Goal: Information Seeking & Learning: Check status

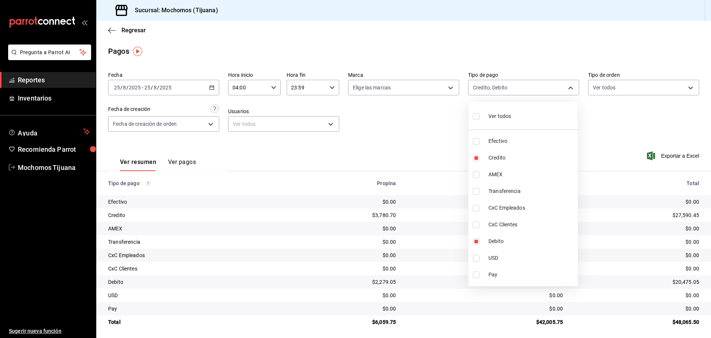
click at [109, 31] on div at bounding box center [355, 169] width 711 height 338
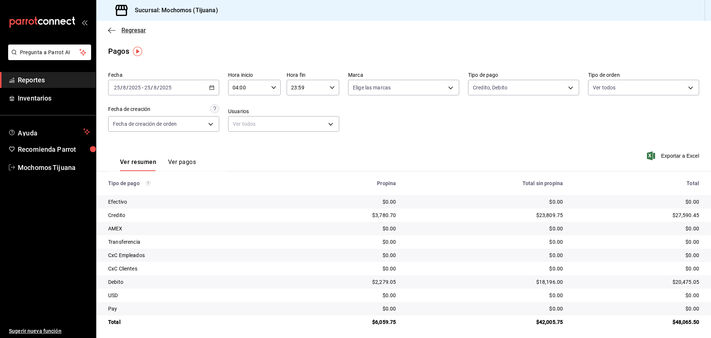
click at [112, 30] on icon "button" at bounding box center [111, 30] width 7 height 0
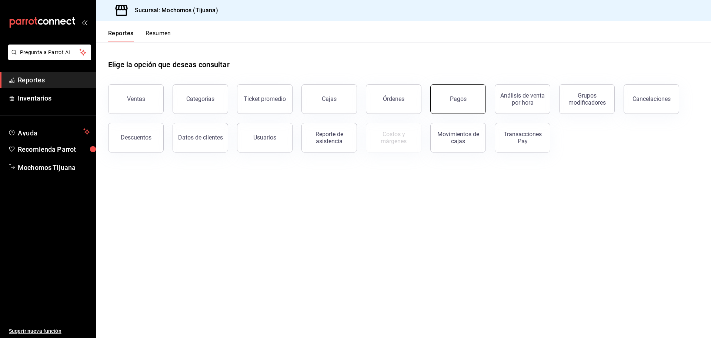
click at [467, 107] on button "Pagos" at bounding box center [459, 99] width 56 height 30
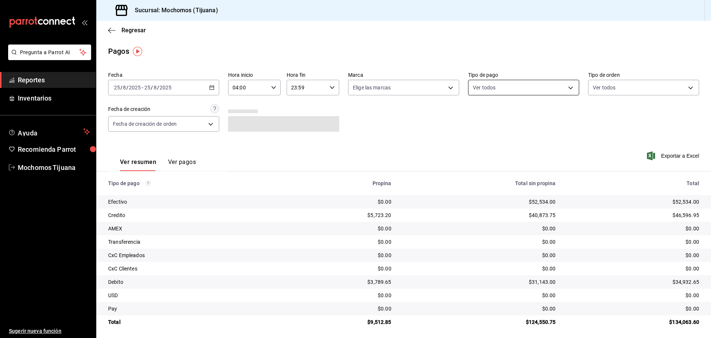
click at [566, 89] on body "Pregunta a Parrot AI Reportes Inventarios Ayuda Recomienda Parrot Mochomos Tiju…" at bounding box center [355, 169] width 711 height 338
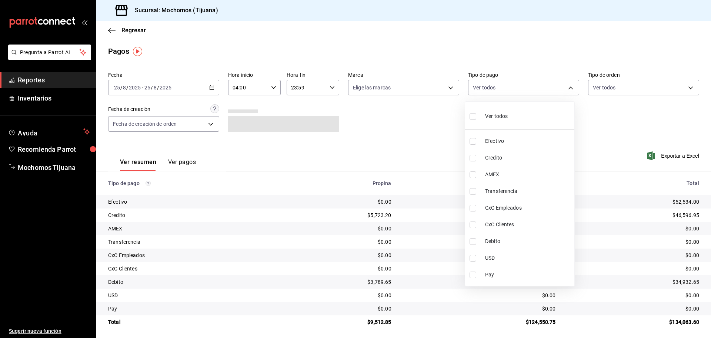
click at [521, 156] on span "Credito" at bounding box center [528, 158] width 86 height 8
type input "a27a072c-b141-4985-9f83-ae60dbe2196b"
checkbox input "true"
click at [521, 242] on span "Debito" at bounding box center [532, 241] width 86 height 8
type input "a27a072c-b141-4985-9f83-ae60dbe2196b,b7370aa5-450f-4a05-bab4-2784151f97fb"
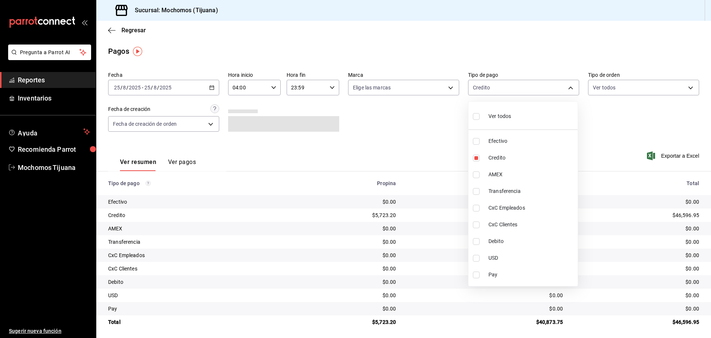
checkbox input "true"
click at [476, 117] on input "checkbox" at bounding box center [476, 116] width 7 height 7
checkbox input "true"
type input "e823c082-5bf3-4e6e-b961-f7623faa40a9,a27a072c-b141-4985-9f83-ae60dbe2196b,28e67…"
checkbox input "true"
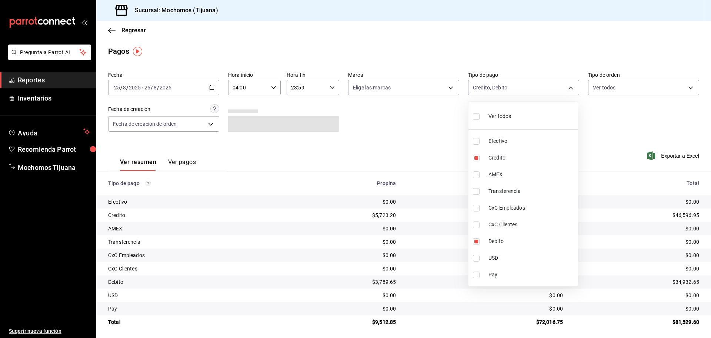
checkbox input "true"
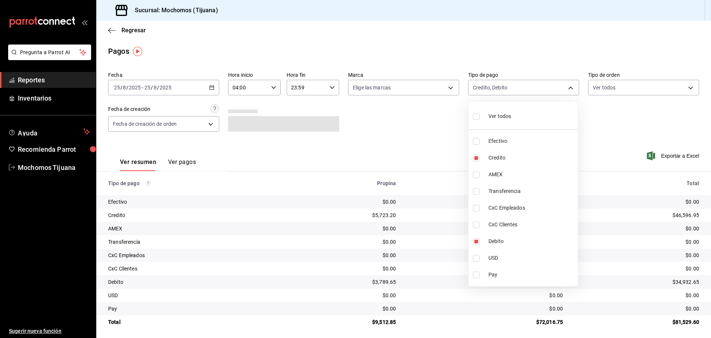
checkbox input "true"
click at [476, 117] on input "checkbox" at bounding box center [476, 116] width 7 height 7
checkbox input "false"
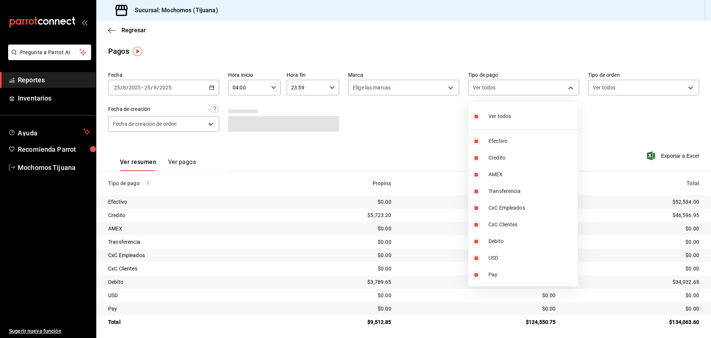
checkbox input "false"
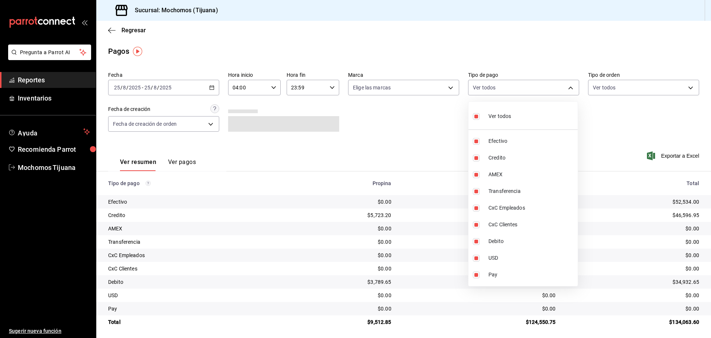
checkbox input "false"
click at [413, 117] on div at bounding box center [355, 169] width 711 height 338
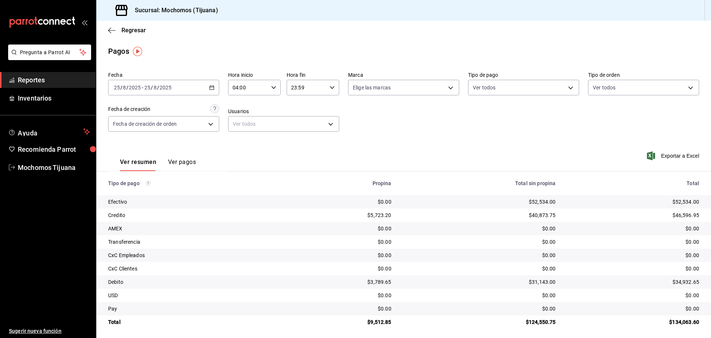
click at [248, 53] on div "Pagos" at bounding box center [403, 51] width 615 height 11
click at [111, 29] on icon "button" at bounding box center [111, 30] width 7 height 7
